Goal: Find specific page/section: Find specific page/section

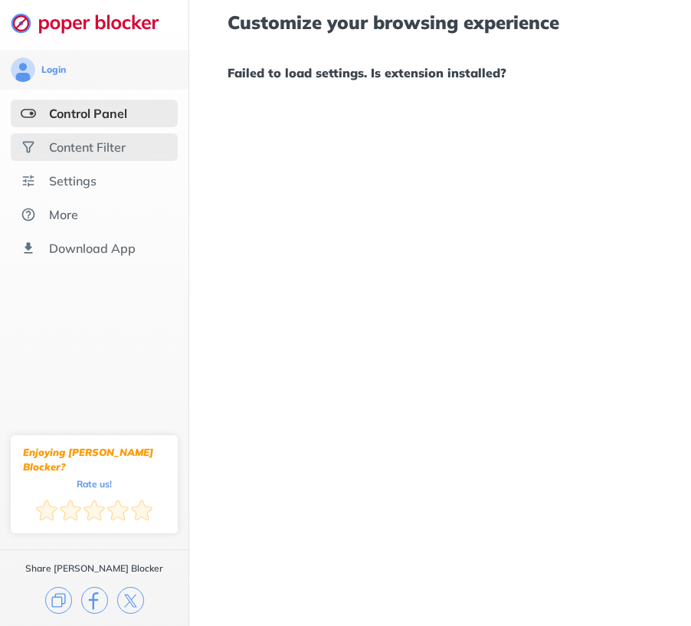
click at [92, 155] on div "Content Filter" at bounding box center [94, 147] width 167 height 28
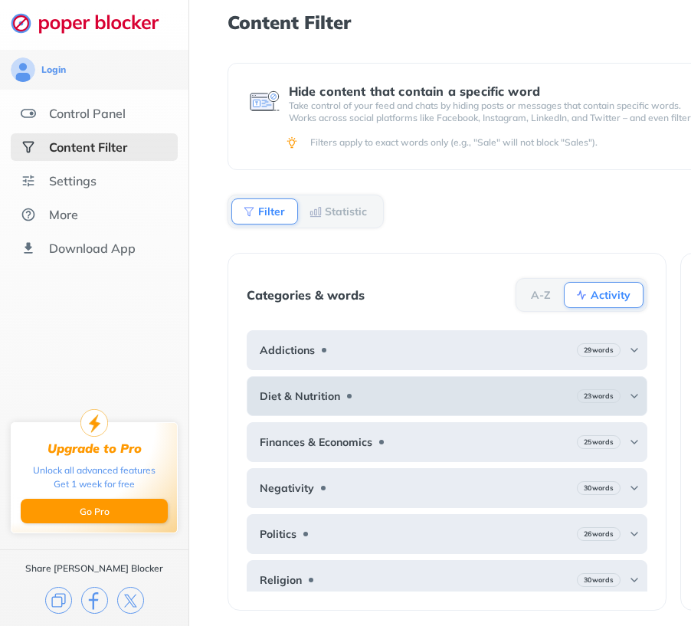
scroll to position [100, 0]
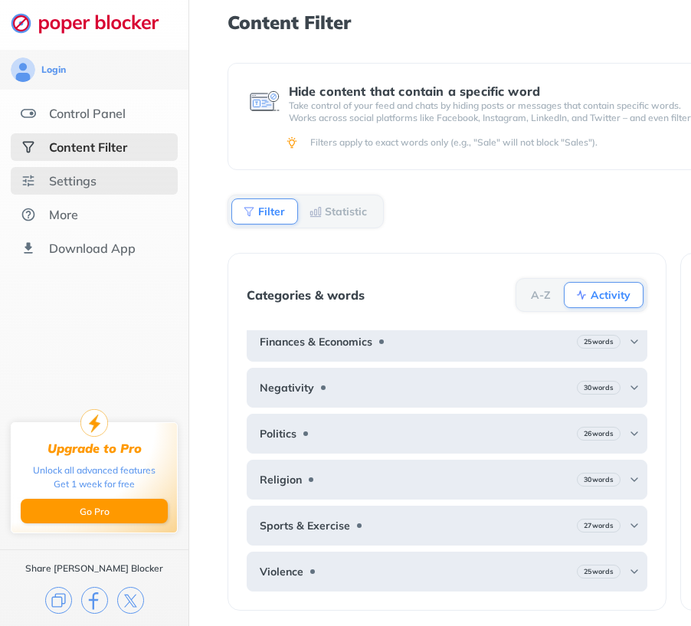
click at [82, 171] on div "Settings" at bounding box center [94, 181] width 167 height 28
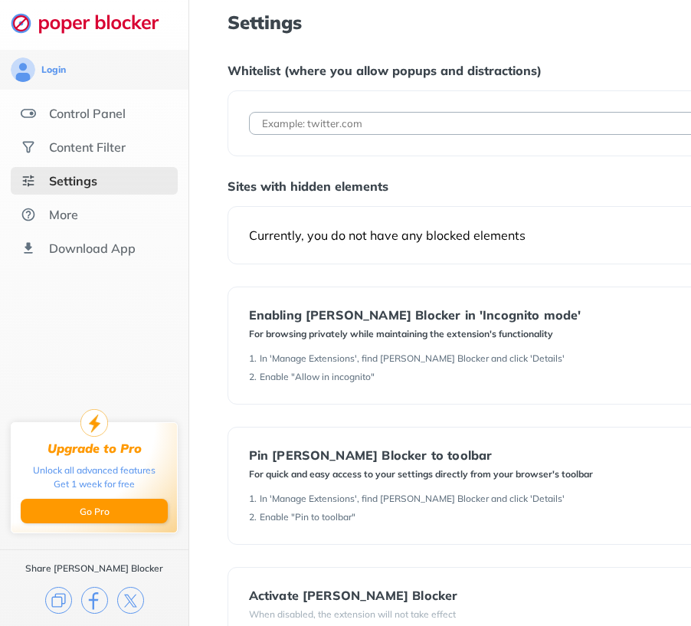
scroll to position [38, 0]
